Goal: Task Accomplishment & Management: Manage account settings

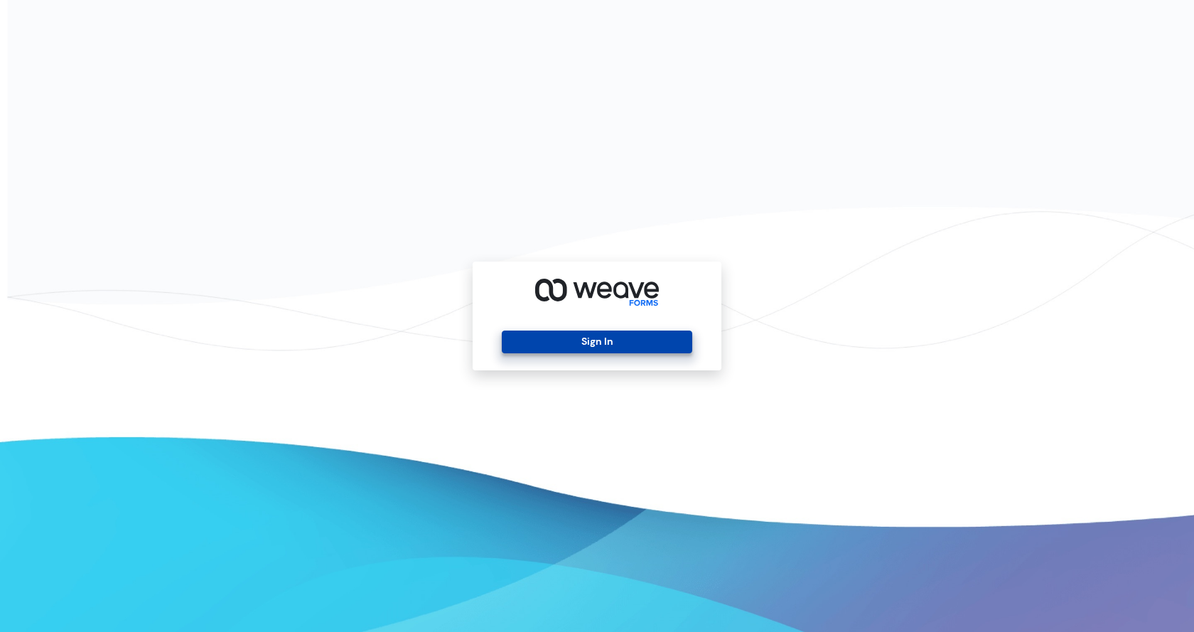
click at [579, 346] on button "Sign In" at bounding box center [597, 341] width 190 height 23
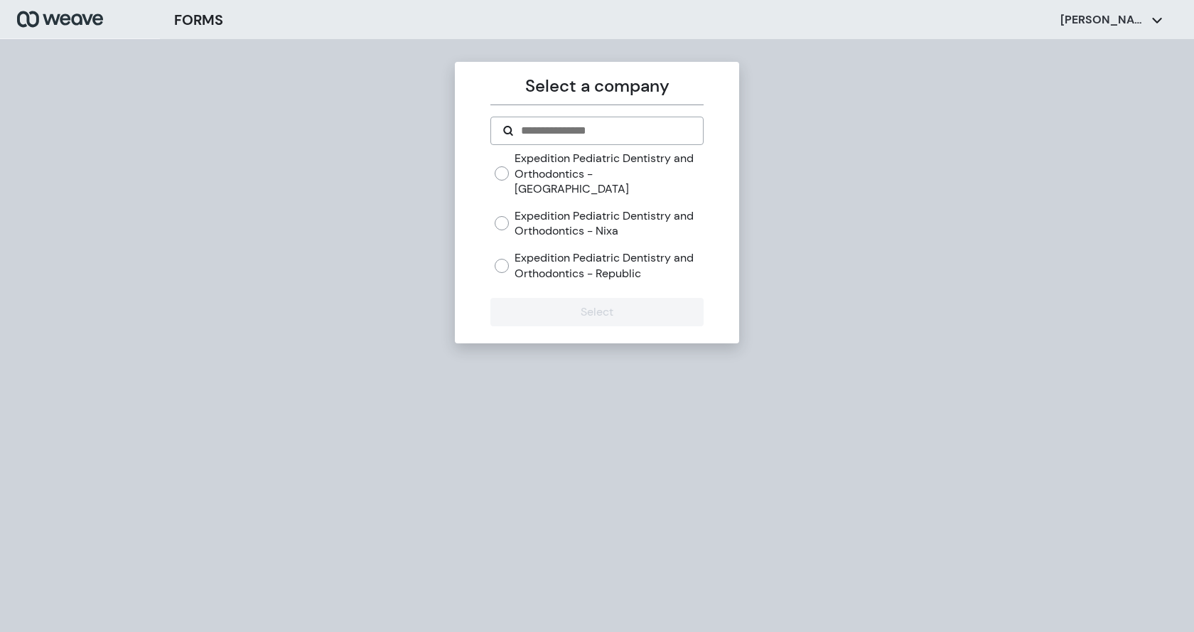
click at [656, 252] on label "Expedition Pediatric Dentistry and Orthodontics - Republic" at bounding box center [608, 265] width 188 height 31
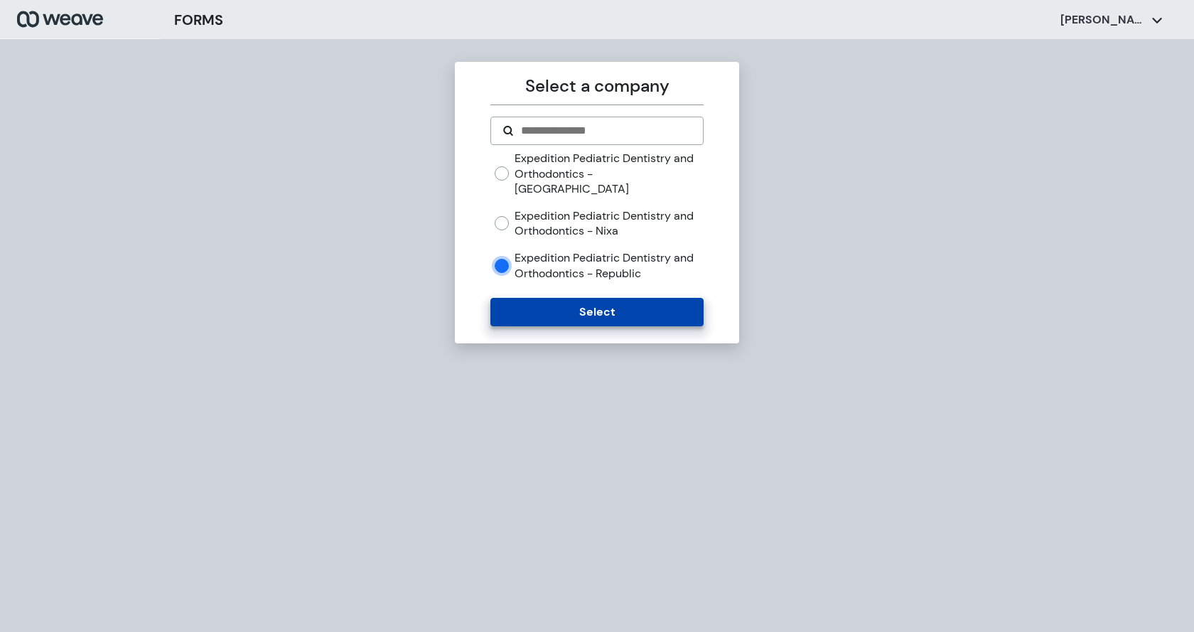
click at [656, 298] on button "Select" at bounding box center [596, 312] width 212 height 28
